Goal: Information Seeking & Learning: Understand process/instructions

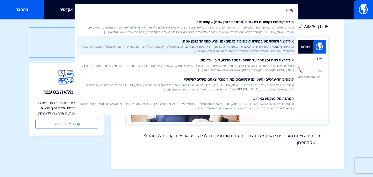
type input "קופון"
click at [161, 44] on span "אם האתר שלכם הוא פלטפורמת וורדפרס, שופיפיי, מג’נטו, WIX או קונימבו – יש לנו בשו…" at bounding box center [186, 48] width 214 height 9
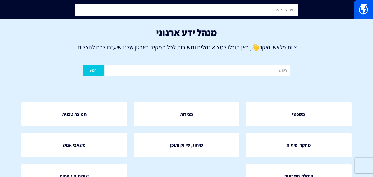
click at [156, 5] on input "text" at bounding box center [187, 10] width 224 height 12
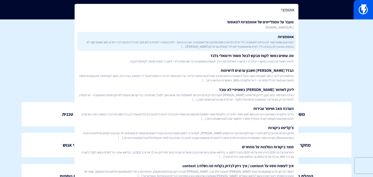
type input "אוטומצי"
click at [228, 44] on span "לקוח טוען שאנשי קשר לא נכנסים לאוטמציה כלל יש לבדוק זאת בסטטיסטיקות של האוטומצי…" at bounding box center [186, 44] width 214 height 9
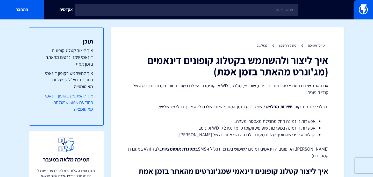
click at [87, 94] on link "איך להשתמש בקופון דינאמי בהודעת SMS שנשלחת מאוטומציה" at bounding box center [66, 102] width 53 height 20
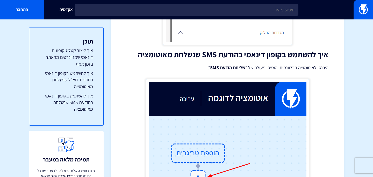
scroll to position [1711, 0]
